Goal: Task Accomplishment & Management: Manage account settings

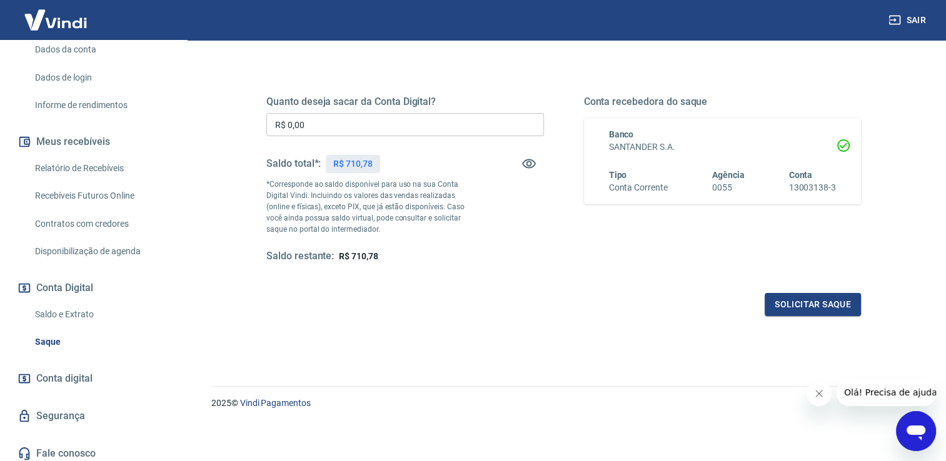
scroll to position [190, 0]
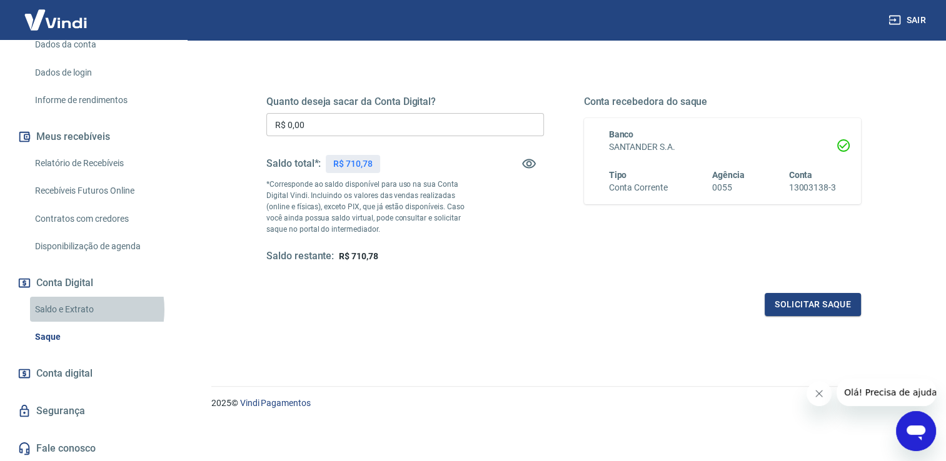
click at [68, 309] on link "Saldo e Extrato" at bounding box center [101, 310] width 142 height 26
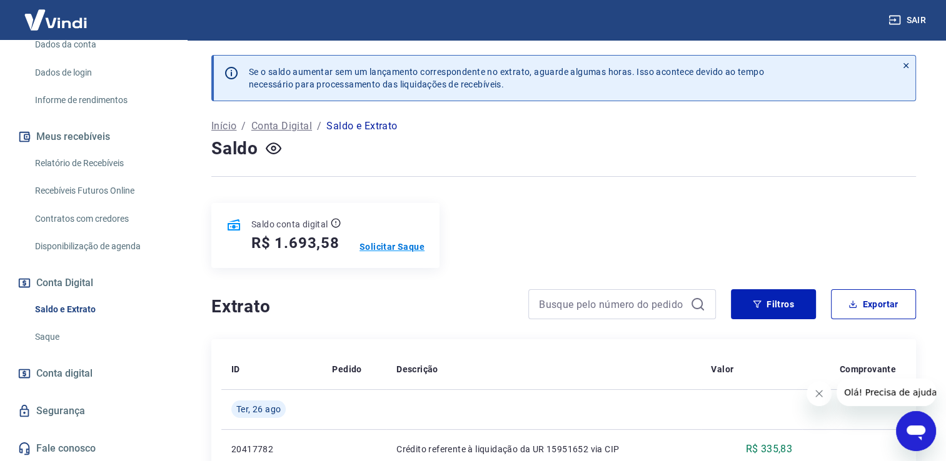
click at [402, 246] on p "Solicitar Saque" at bounding box center [391, 247] width 65 height 13
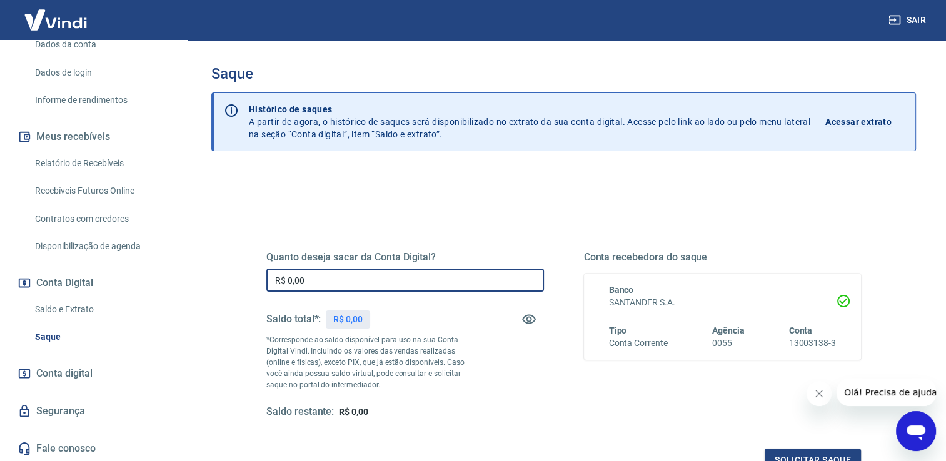
click at [378, 277] on input "R$ 0,00" at bounding box center [405, 280] width 278 height 23
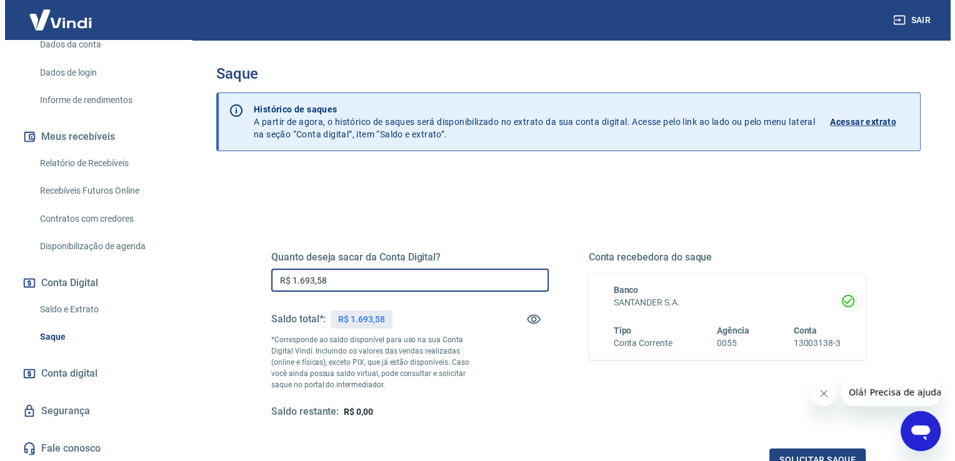
scroll to position [125, 0]
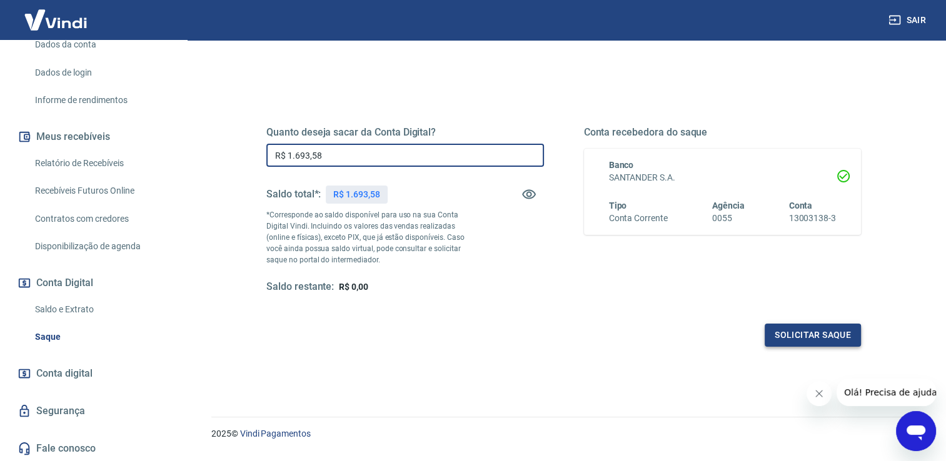
type input "R$ 1.693,58"
click at [811, 339] on button "Solicitar saque" at bounding box center [812, 335] width 96 height 23
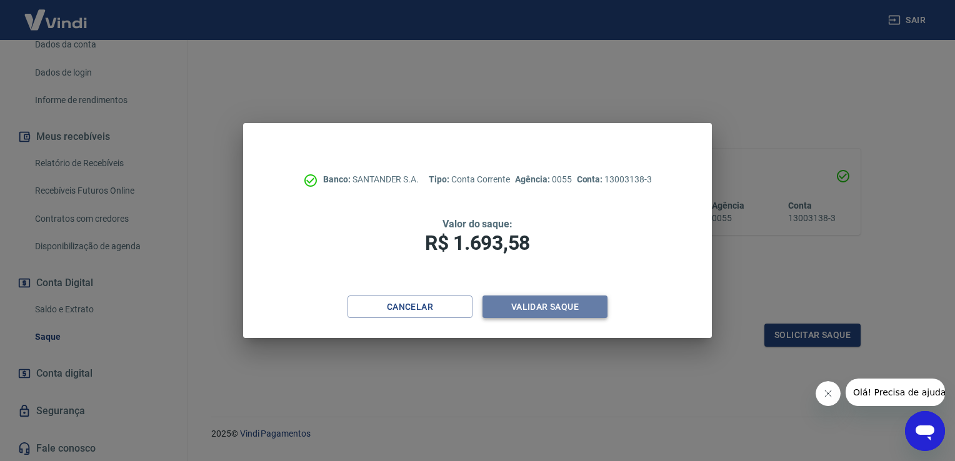
click at [538, 316] on button "Validar saque" at bounding box center [545, 307] width 125 height 23
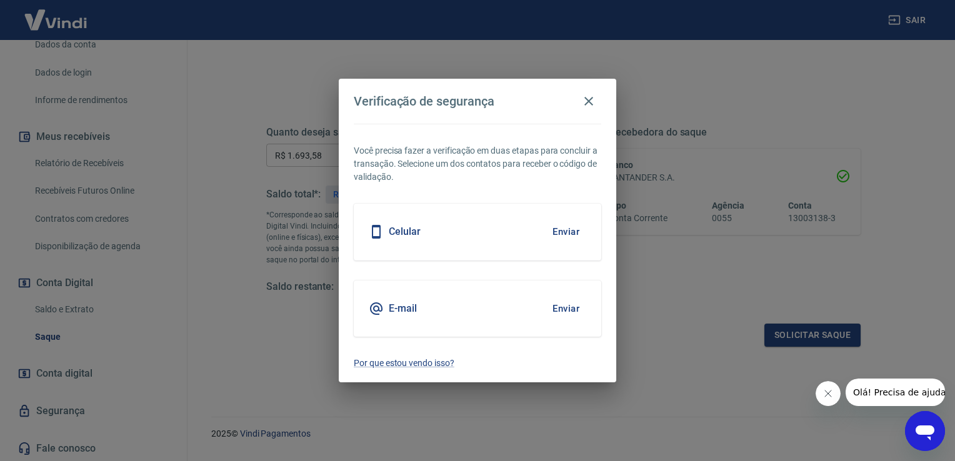
click at [525, 243] on div "Celular Enviar" at bounding box center [478, 232] width 248 height 56
click at [549, 225] on button "Enviar" at bounding box center [566, 232] width 41 height 26
click at [566, 231] on button "Enviar" at bounding box center [566, 232] width 41 height 26
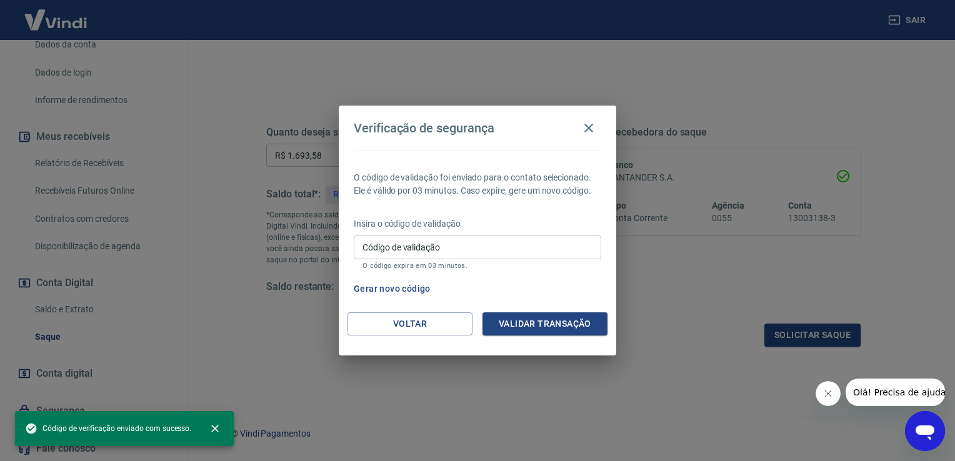
click at [564, 229] on body "Sair Via Brasil Móveis [EMAIL_ADDRESS][DOMAIN_NAME] Início Meu cadastro Dados d…" at bounding box center [477, 105] width 955 height 461
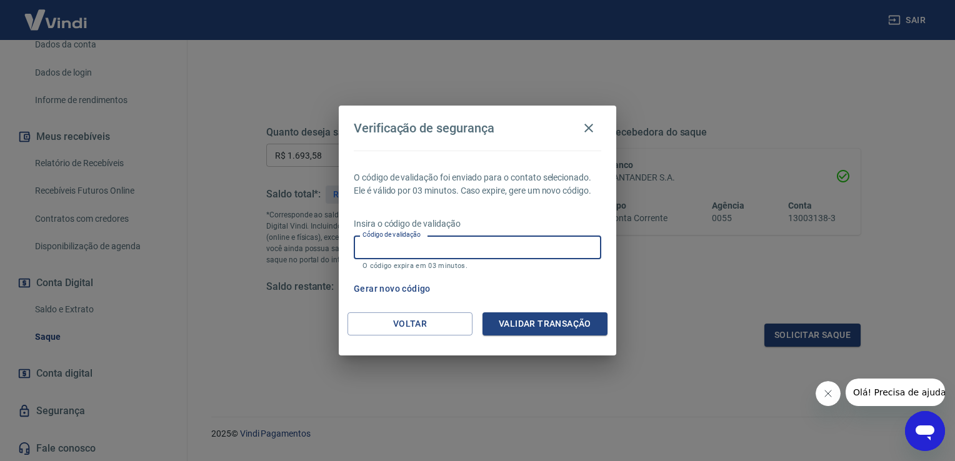
click at [588, 246] on input "Código de validação" at bounding box center [478, 247] width 248 height 23
type input "623707"
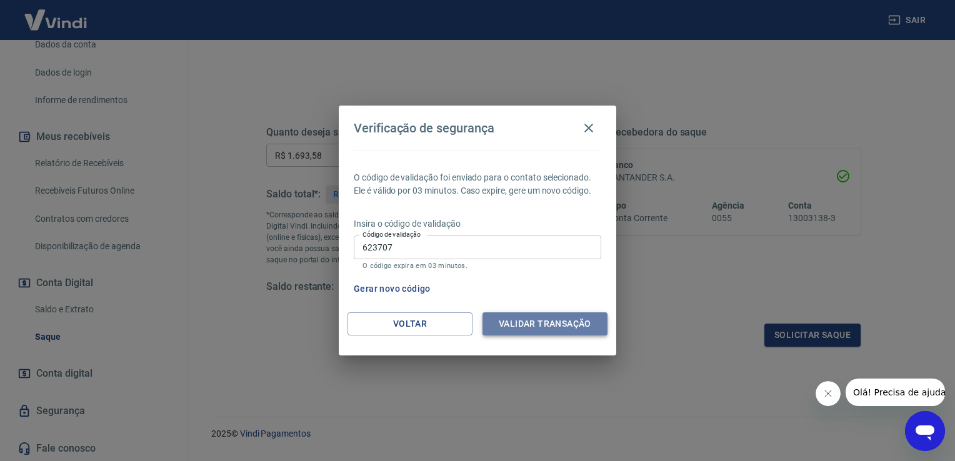
click at [550, 320] on button "Validar transação" at bounding box center [545, 324] width 125 height 23
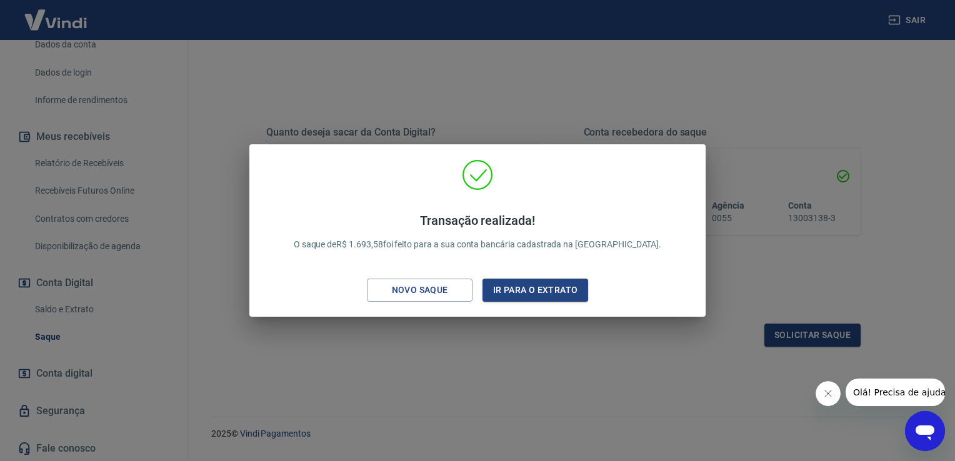
click at [549, 307] on div "Transação realizada! O saque de R$ 1.693,58 foi feito para a sua conta bancária…" at bounding box center [477, 230] width 456 height 173
click at [561, 293] on button "Ir para o extrato" at bounding box center [536, 290] width 106 height 23
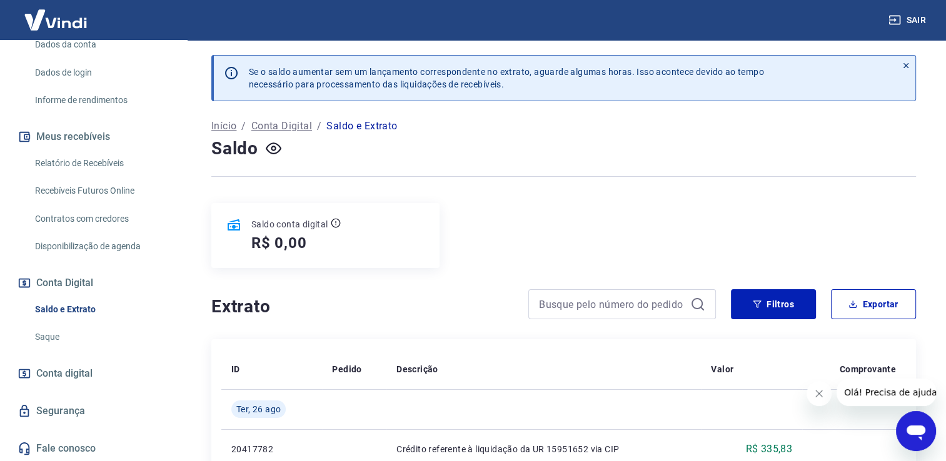
click at [368, 131] on p "Saldo e Extrato" at bounding box center [361, 126] width 71 height 15
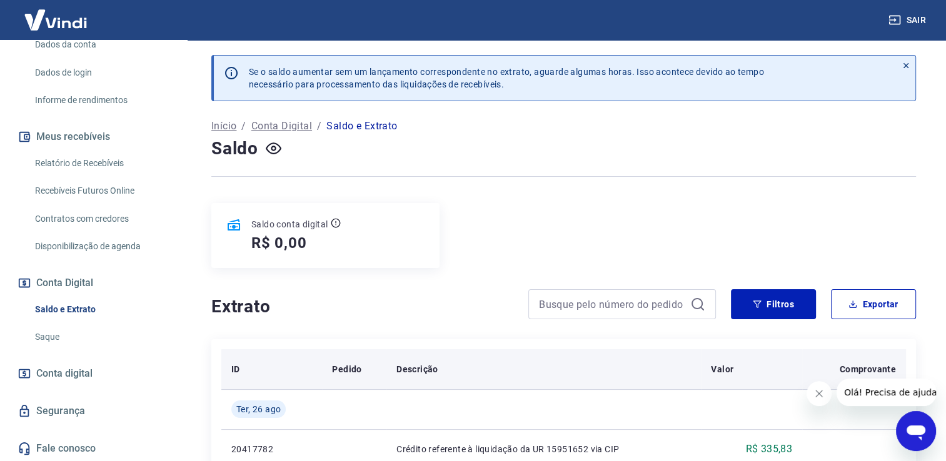
click at [844, 369] on p "Comprovante" at bounding box center [867, 369] width 56 height 13
click at [862, 374] on p "Comprovante" at bounding box center [867, 369] width 56 height 13
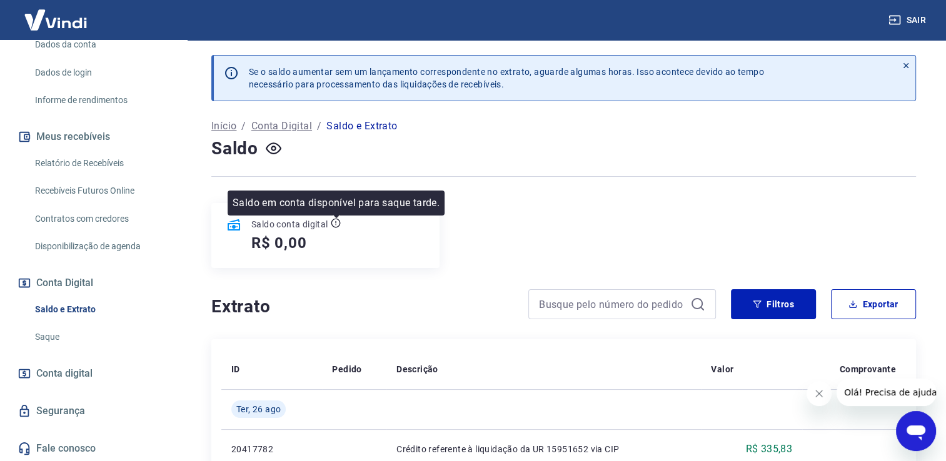
click at [333, 222] on icon at bounding box center [336, 223] width 10 height 10
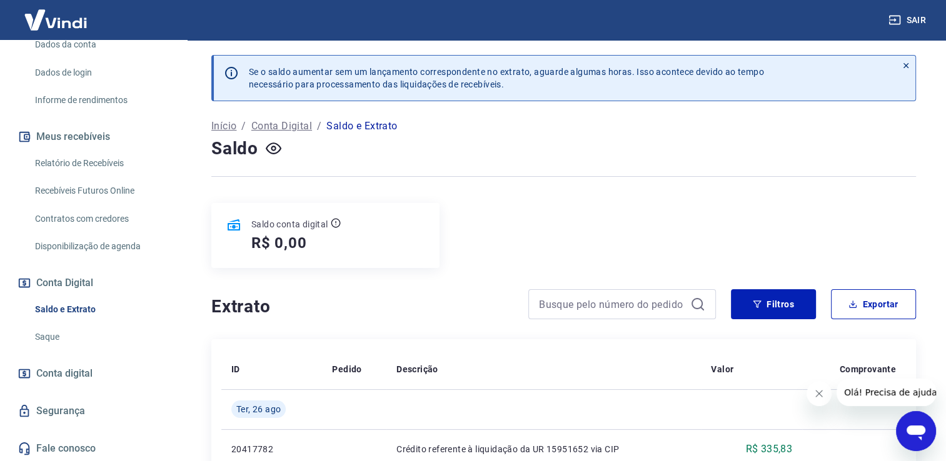
click at [293, 229] on p "Saldo conta digital" at bounding box center [289, 224] width 77 height 13
click at [269, 149] on icon "button" at bounding box center [274, 149] width 16 height 16
click at [275, 145] on icon "button" at bounding box center [274, 149] width 16 height 16
click at [40, 338] on link "Saque" at bounding box center [101, 337] width 142 height 26
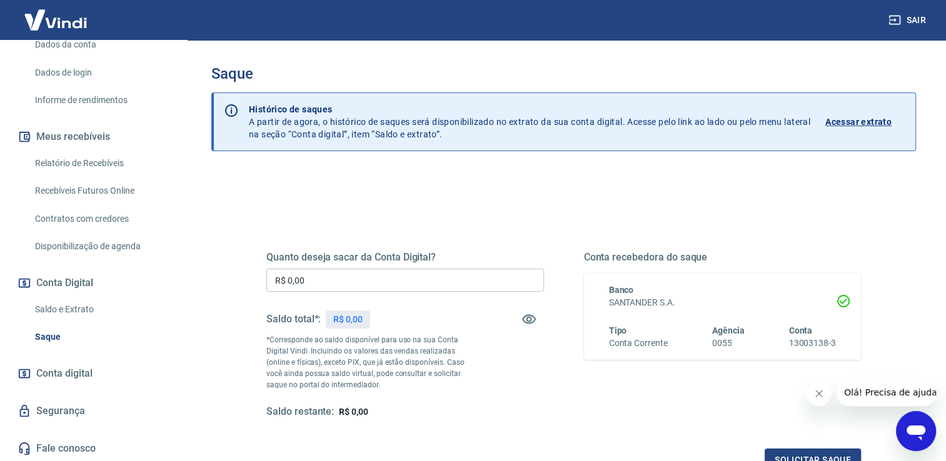
click at [856, 121] on p "Acessar extrato" at bounding box center [858, 122] width 66 height 13
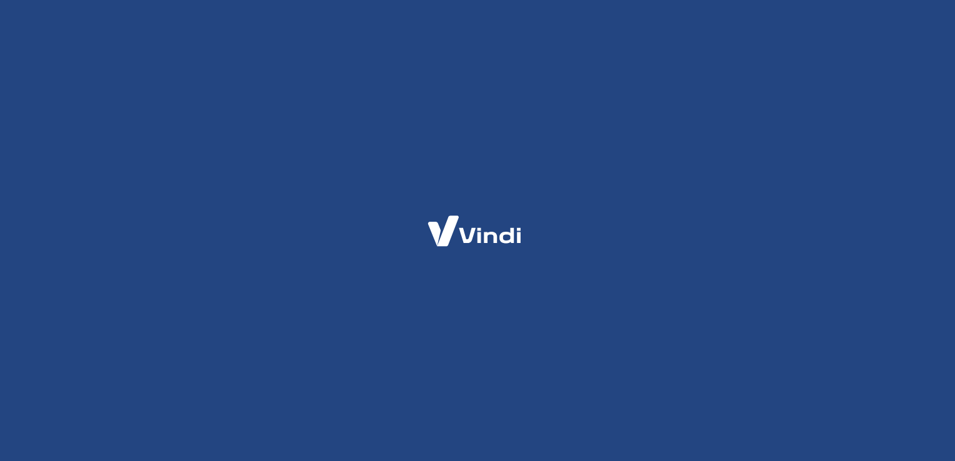
click at [869, 121] on div at bounding box center [477, 230] width 955 height 461
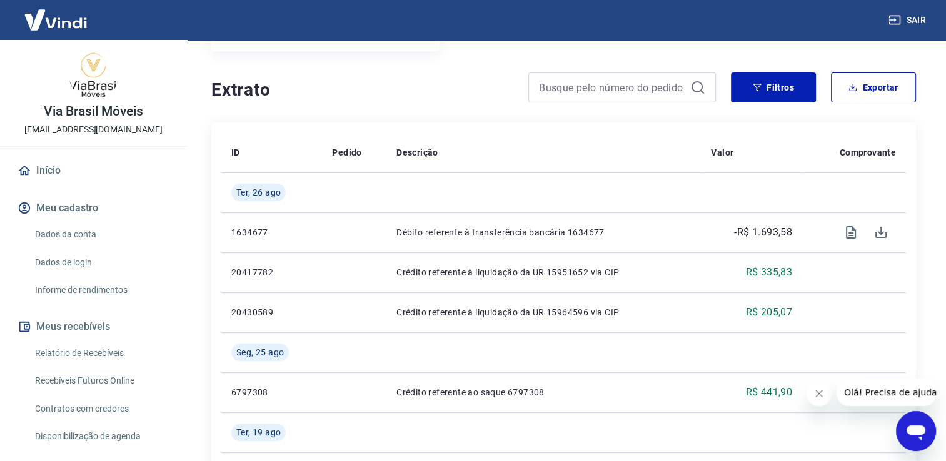
scroll to position [188, 0]
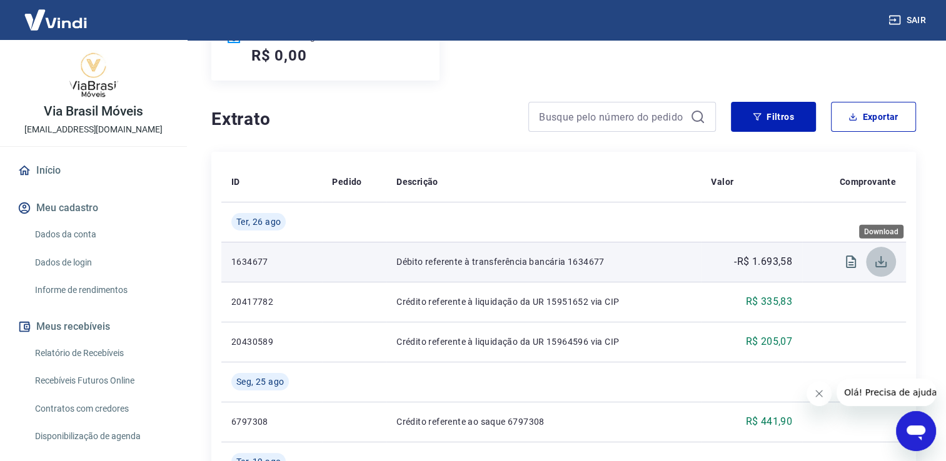
click at [873, 264] on icon "Download" at bounding box center [880, 261] width 15 height 15
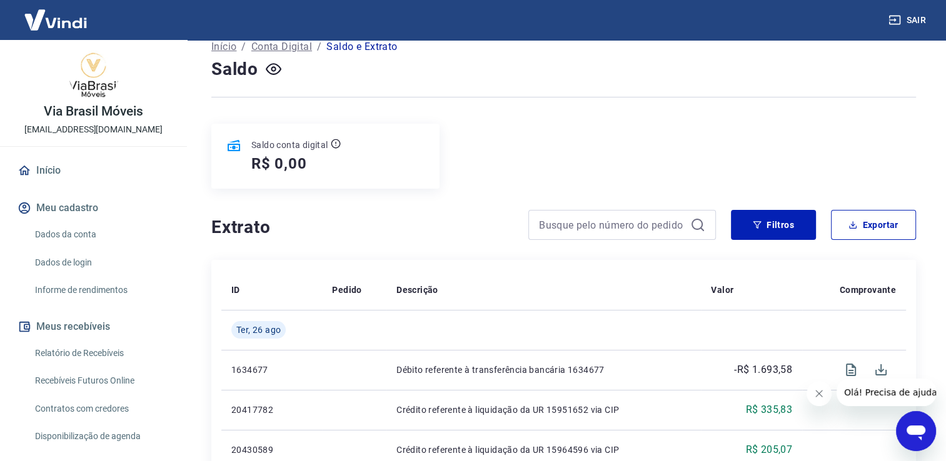
scroll to position [0, 0]
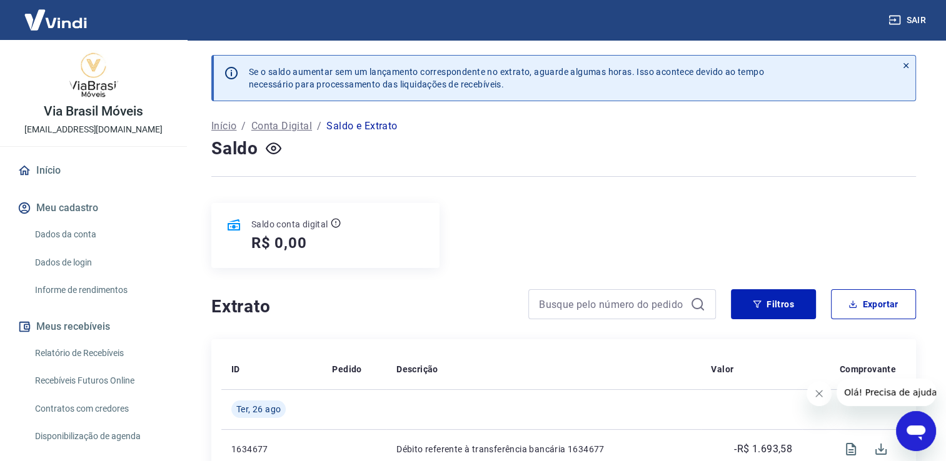
click at [213, 130] on p "Início" at bounding box center [223, 126] width 25 height 15
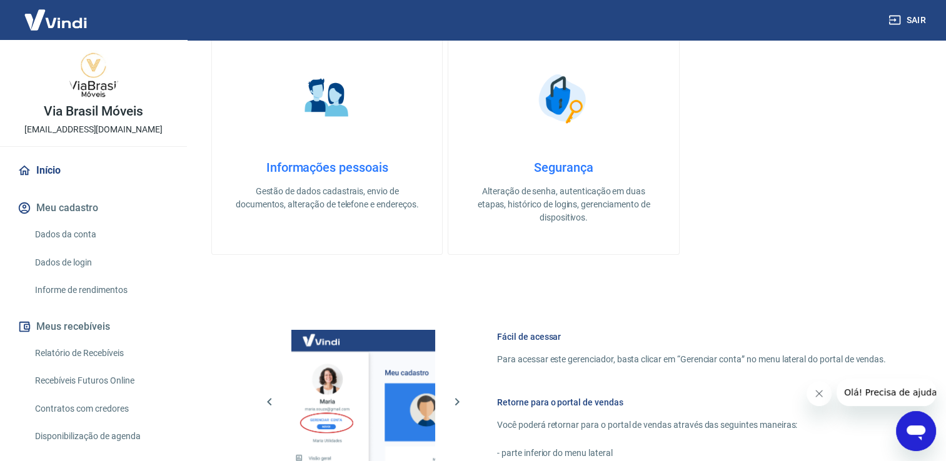
scroll to position [438, 0]
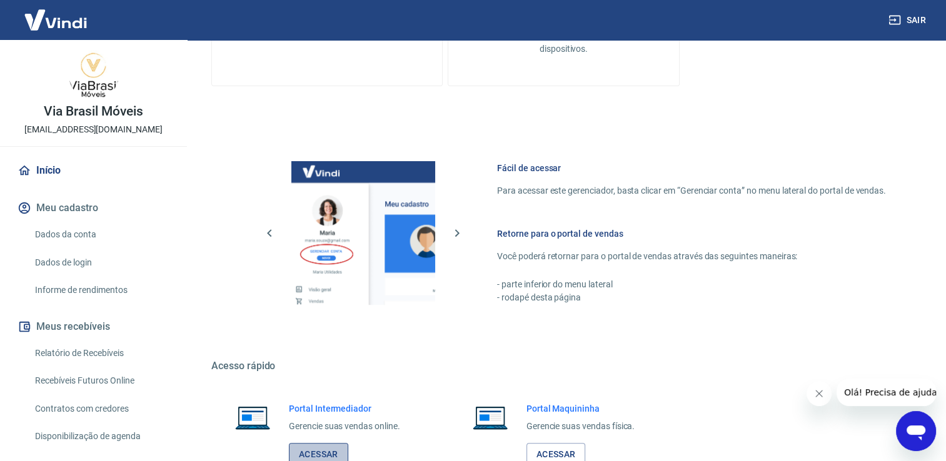
click at [318, 454] on link "Acessar" at bounding box center [318, 454] width 59 height 23
